Goal: Find contact information: Find contact information

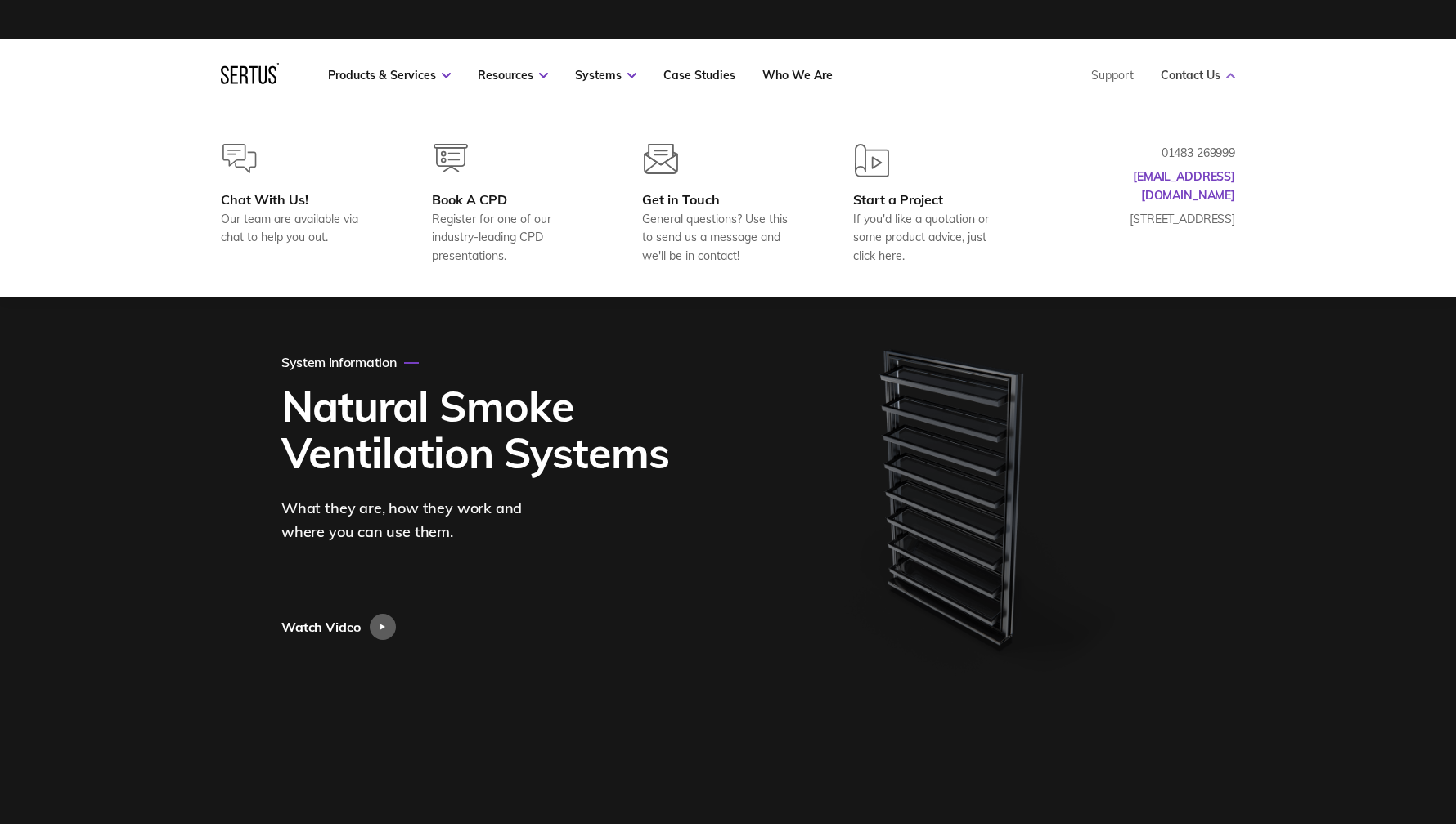
click at [1205, 71] on link "Contact Us" at bounding box center [1198, 75] width 75 height 15
click at [1235, 73] on div "Products & Services Resources Systems Case Studies Who We Are Support Contact U…" at bounding box center [728, 75] width 1079 height 72
click at [655, 194] on div "Get in Touch" at bounding box center [720, 200] width 158 height 16
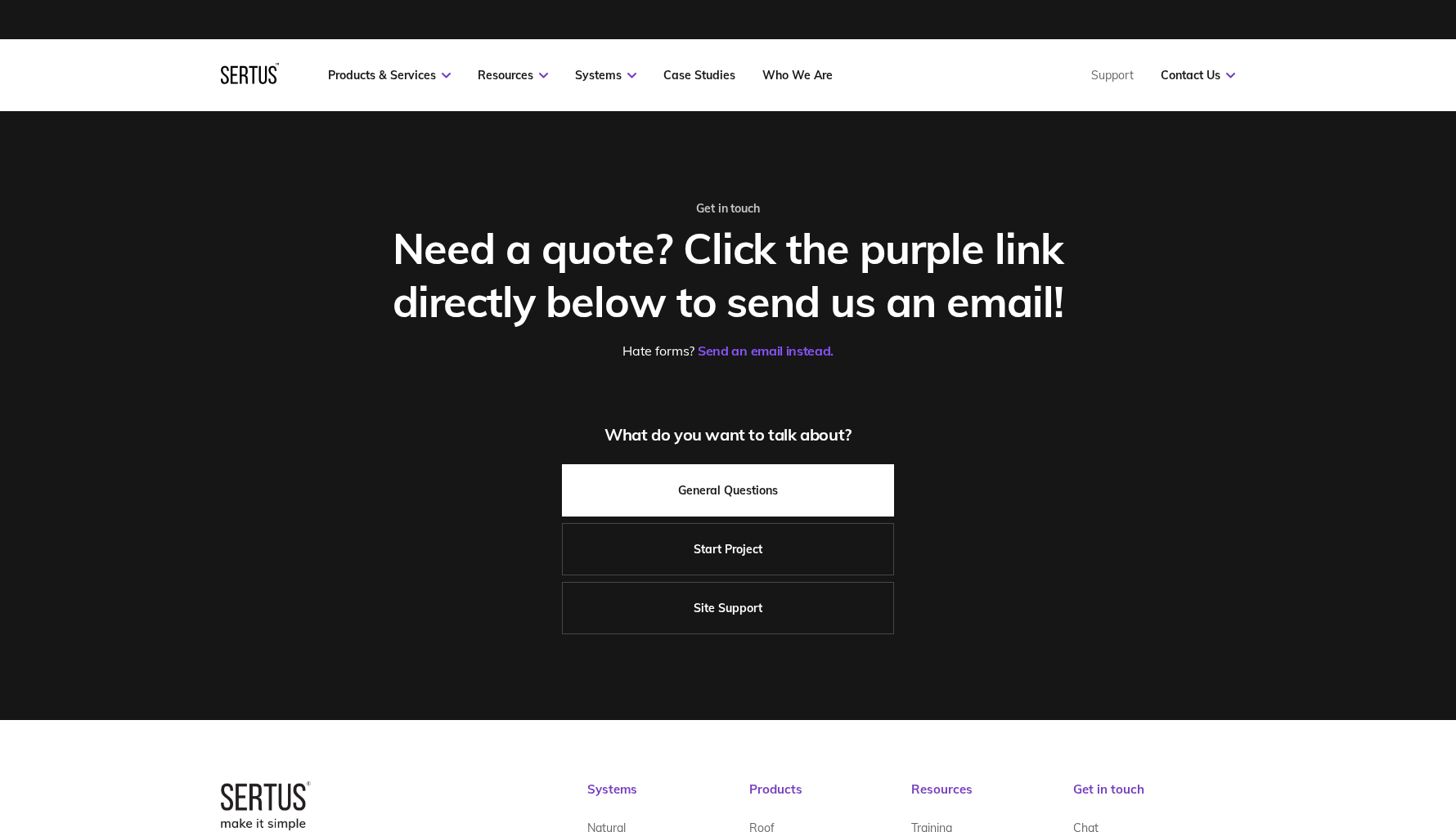
click at [757, 492] on link "General Questions" at bounding box center [728, 490] width 332 height 52
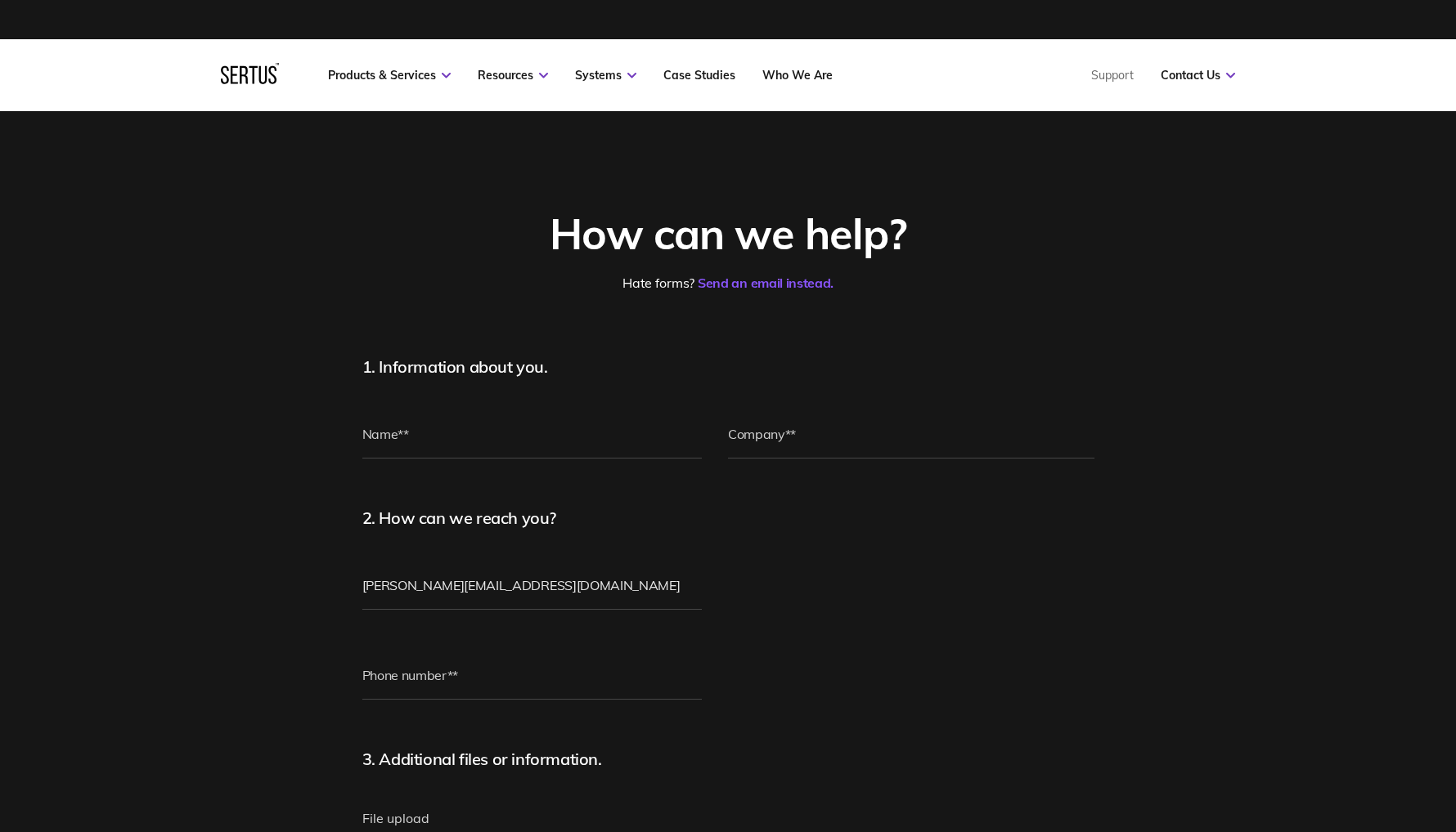
scroll to position [1, 0]
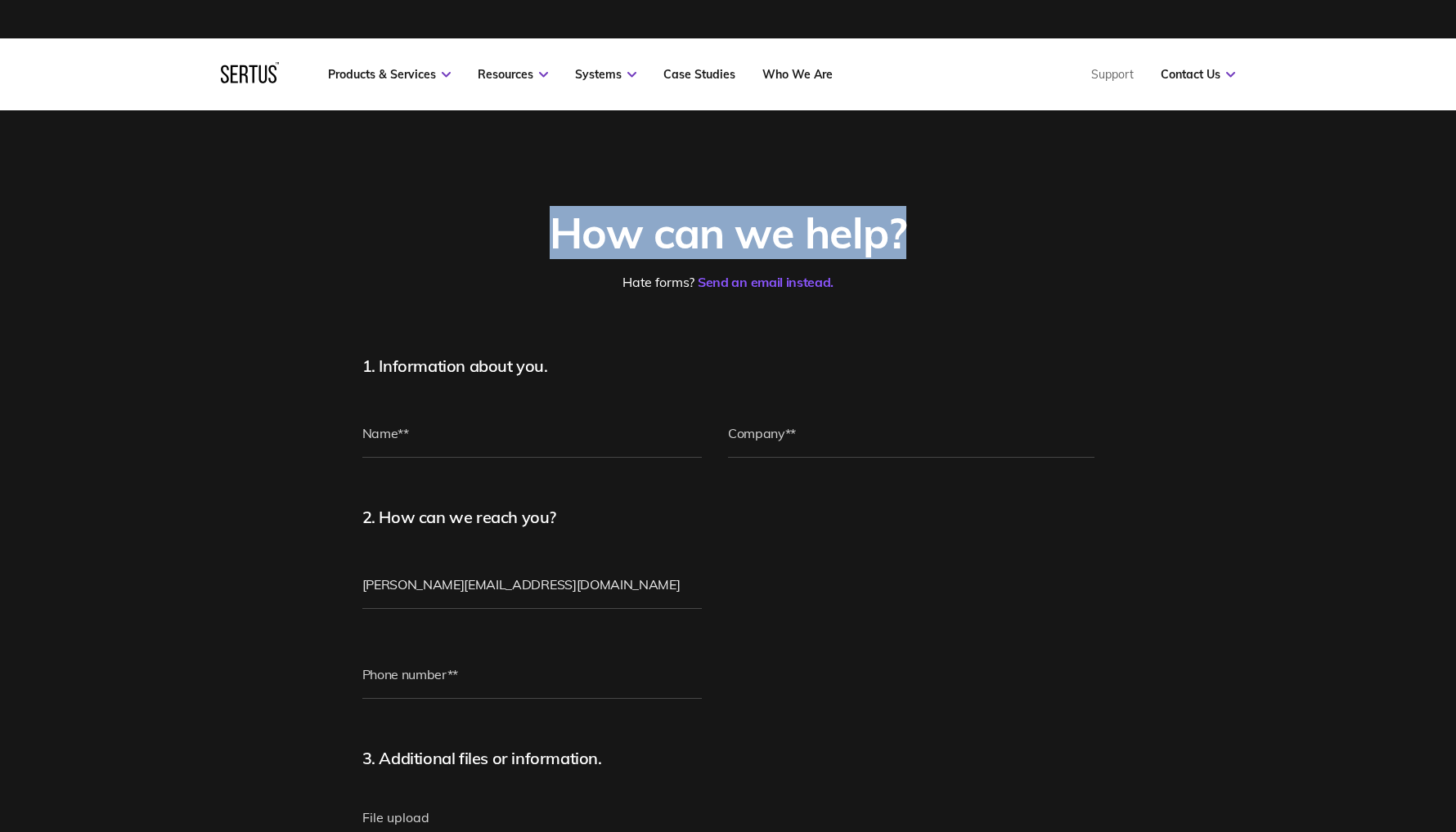
drag, startPoint x: 558, startPoint y: 234, endPoint x: 898, endPoint y: 220, distance: 340.3
click at [898, 220] on div "How can we help?" at bounding box center [728, 232] width 732 height 53
